Goal: Transaction & Acquisition: Purchase product/service

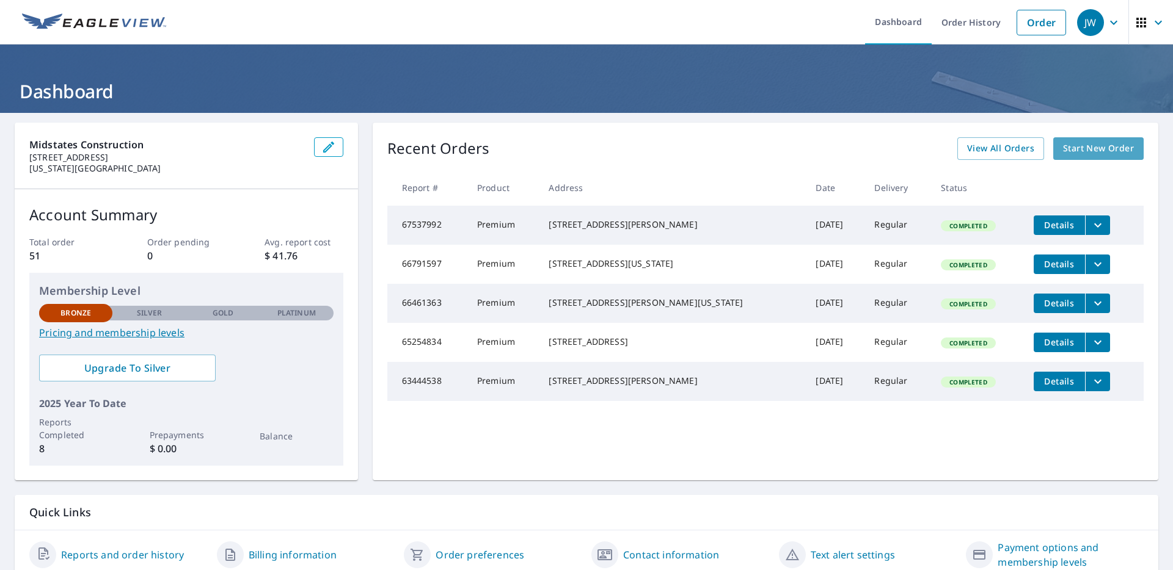
click at [1091, 146] on span "Start New Order" at bounding box center [1098, 148] width 71 height 15
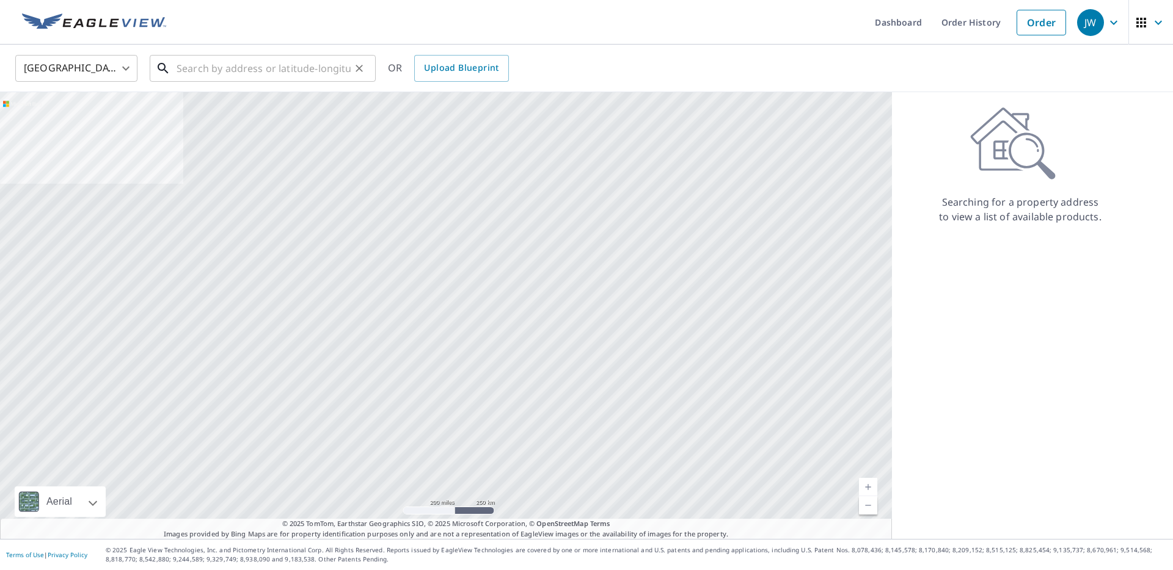
click at [290, 74] on input "text" at bounding box center [264, 68] width 174 height 34
paste input "[STREET_ADDRESS][US_STATE]"
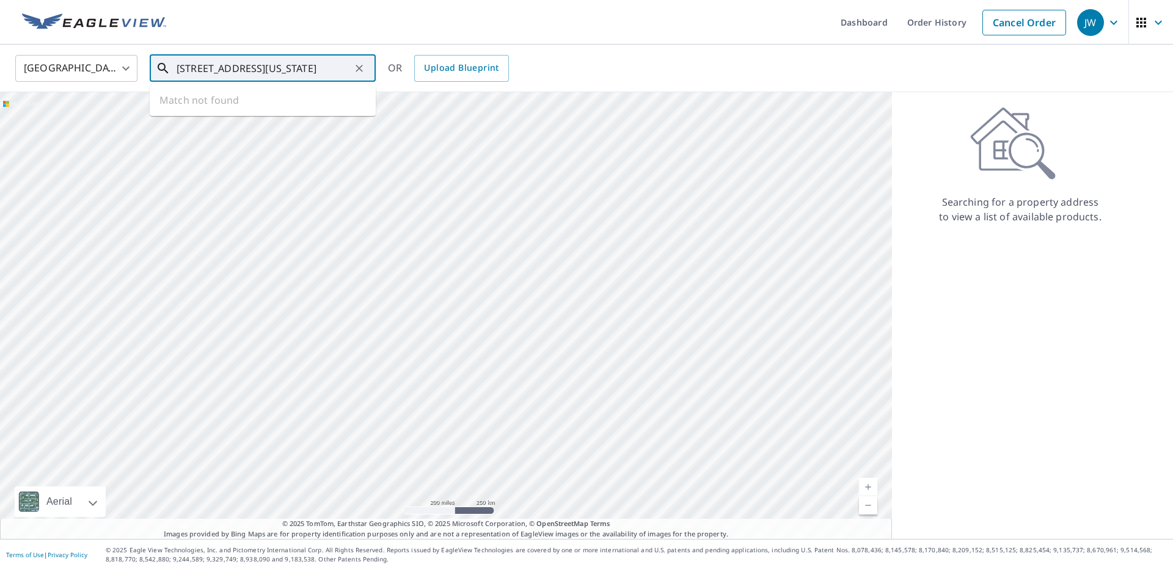
scroll to position [0, 37]
click at [283, 105] on span "[STREET_ADDRESS]" at bounding box center [270, 104] width 192 height 15
type input "[STREET_ADDRESS][US_STATE]"
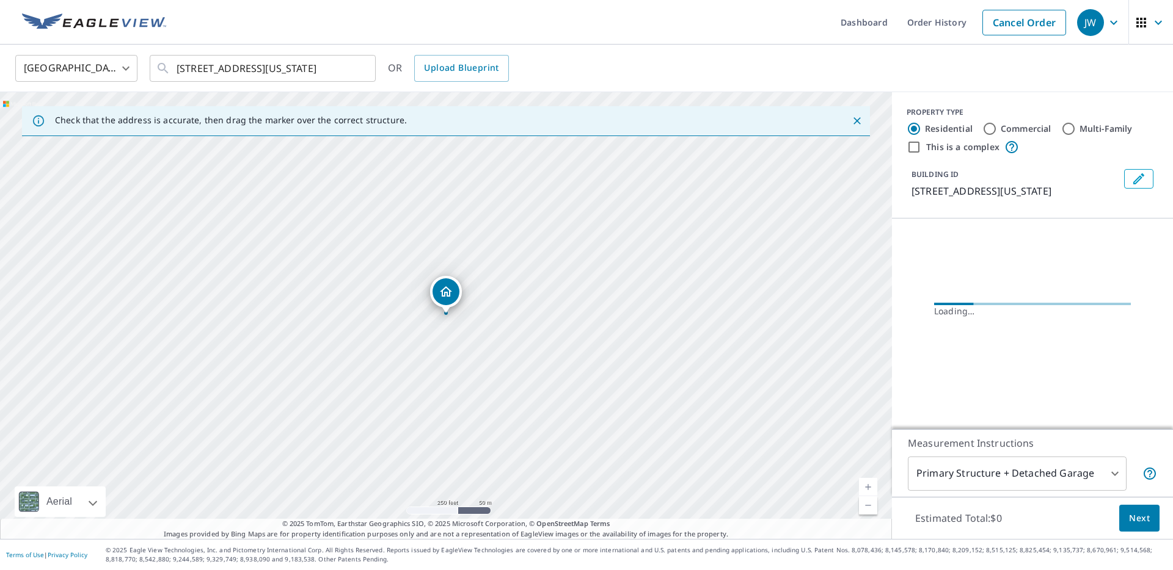
scroll to position [0, 0]
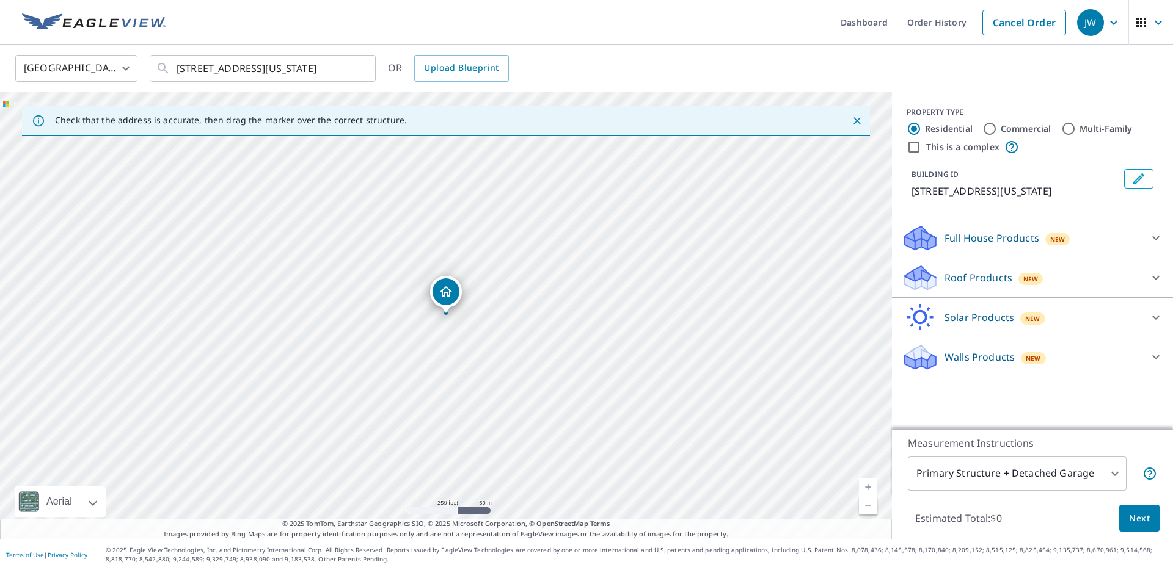
click at [1152, 279] on icon at bounding box center [1155, 278] width 15 height 15
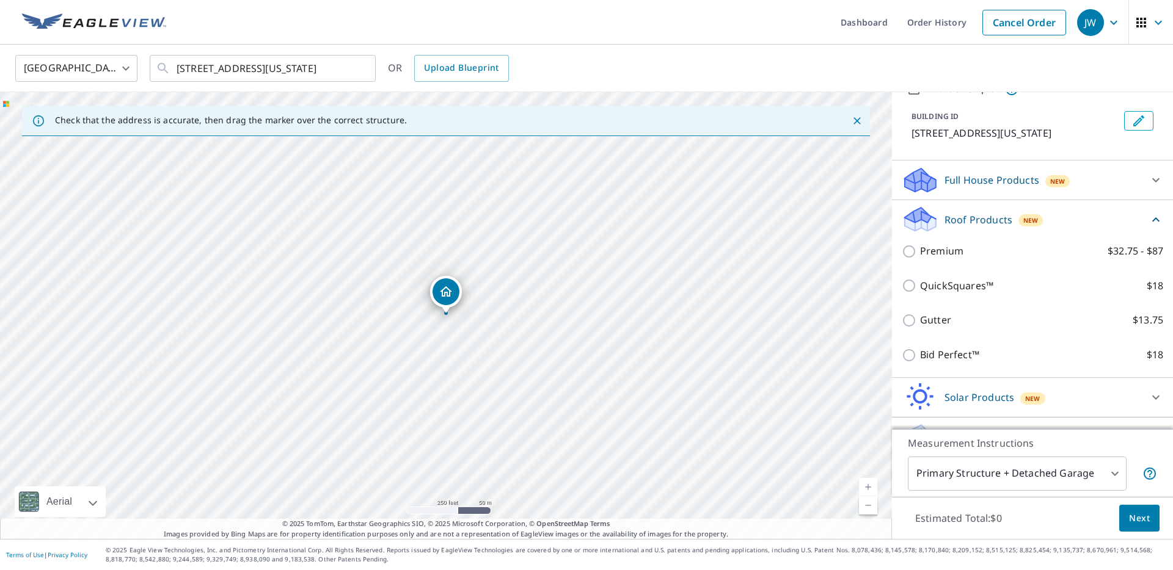
scroll to position [86, 0]
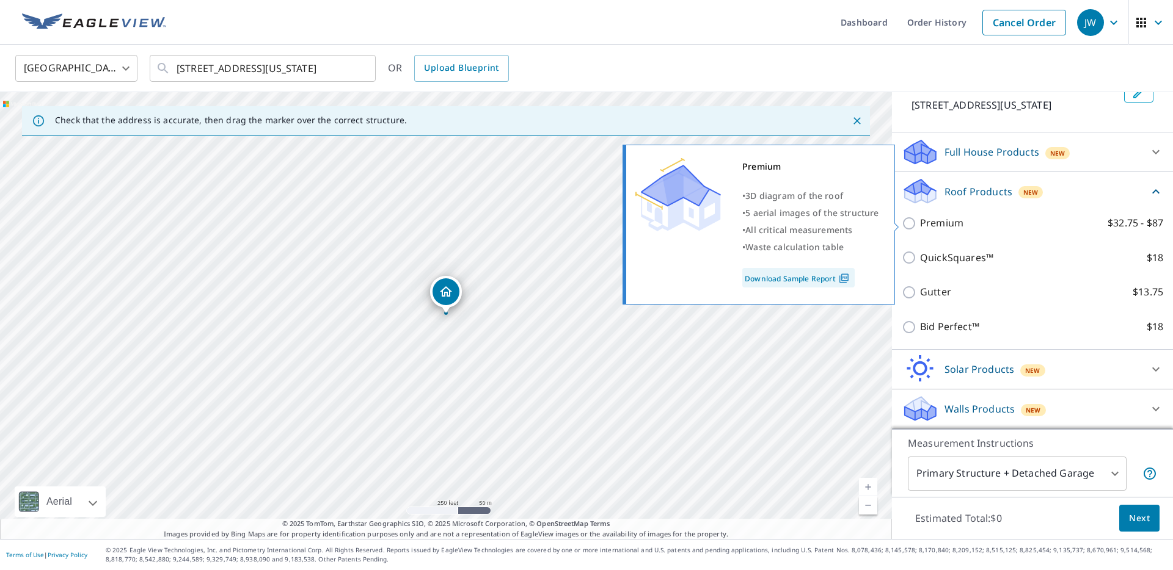
click at [909, 222] on input "Premium $32.75 - $87" at bounding box center [911, 223] width 18 height 15
checkbox input "true"
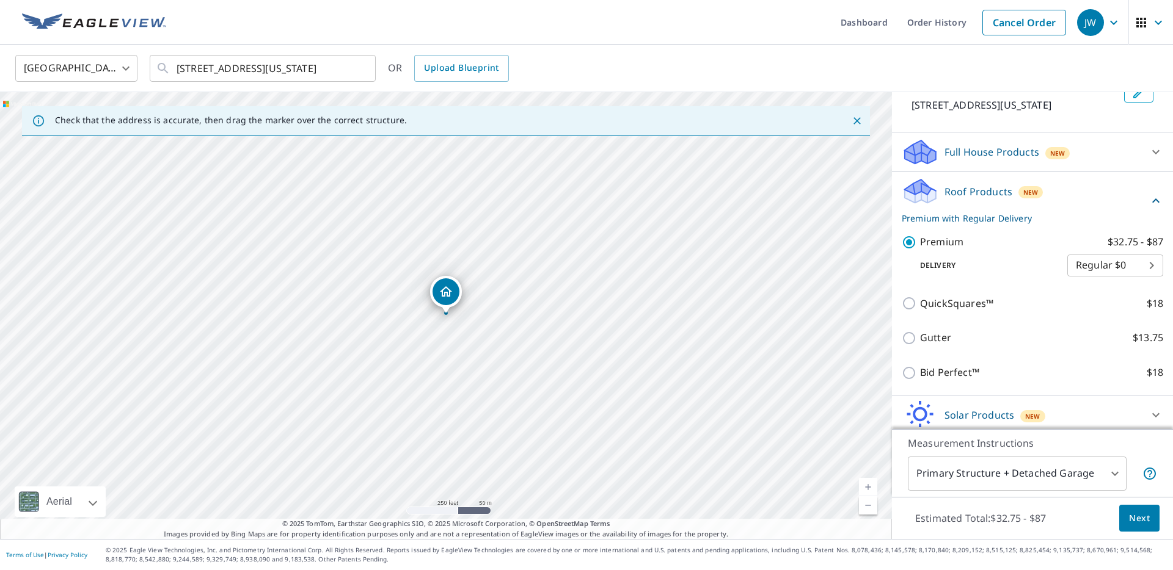
scroll to position [132, 0]
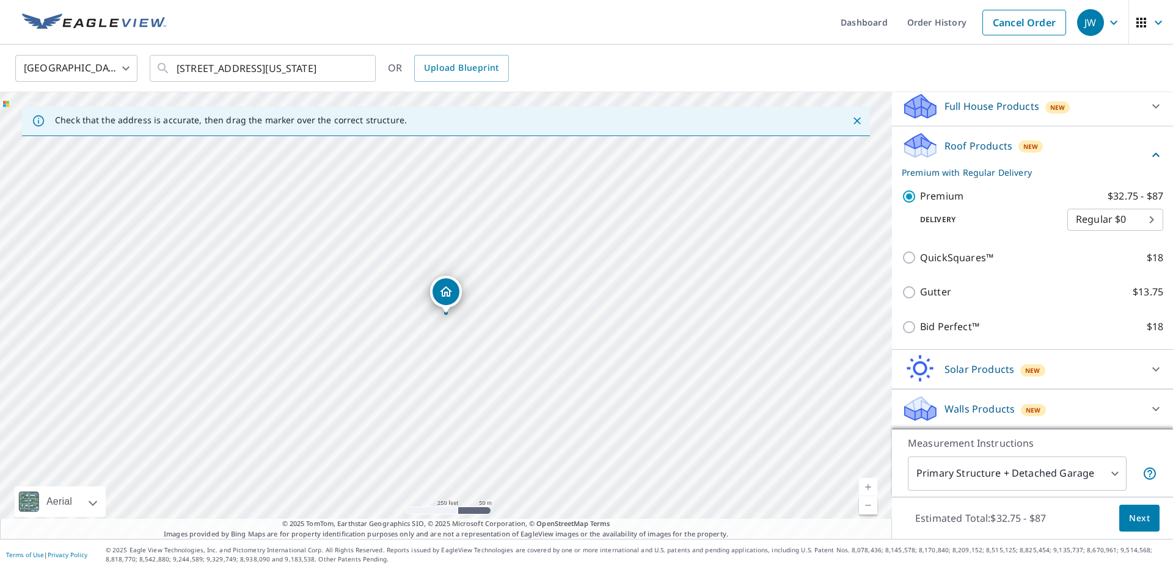
click at [1140, 520] on span "Next" at bounding box center [1139, 518] width 21 height 15
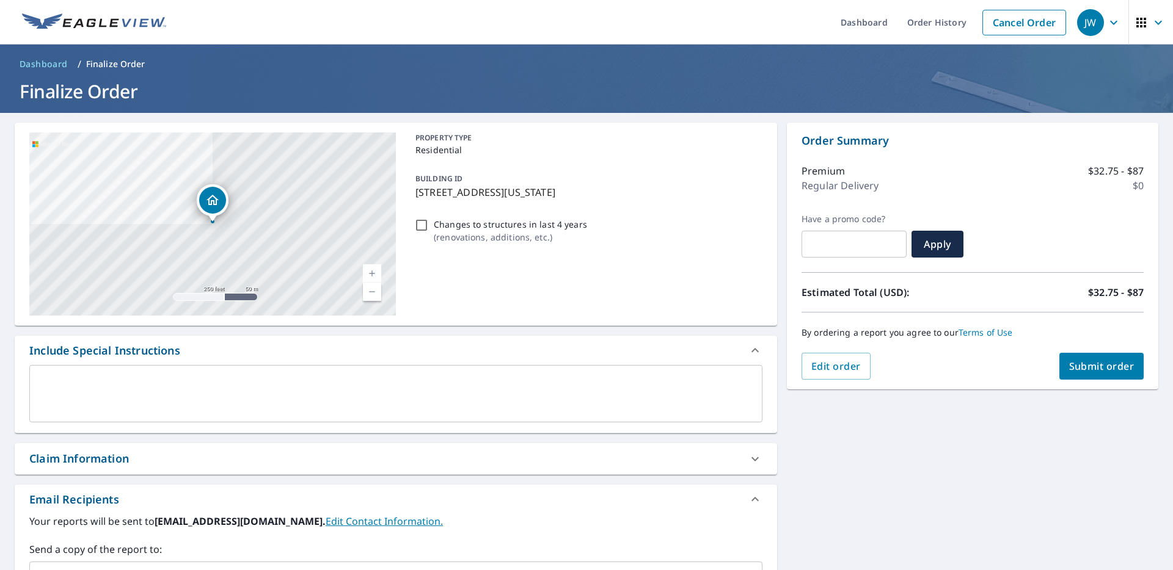
click at [1094, 368] on span "Submit order" at bounding box center [1101, 366] width 65 height 13
